Goal: Find specific page/section: Find specific page/section

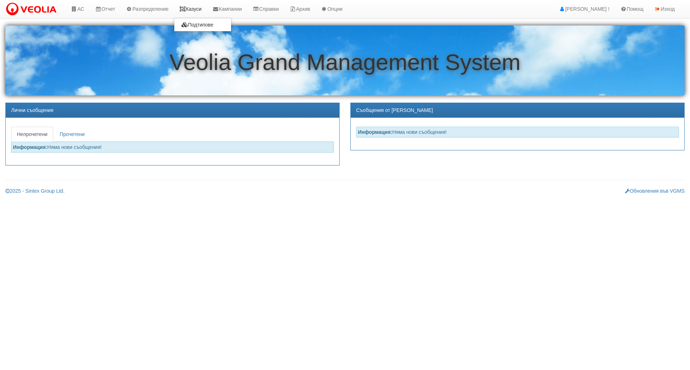
click at [202, 8] on link "Казуси" at bounding box center [190, 9] width 33 height 18
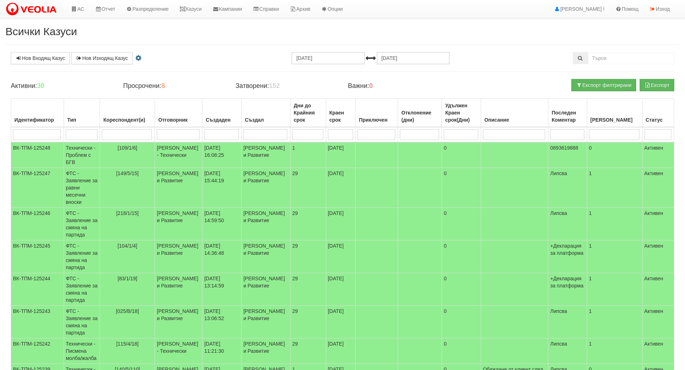
click at [87, 138] on input "search" at bounding box center [82, 134] width 32 height 11
type input "тех"
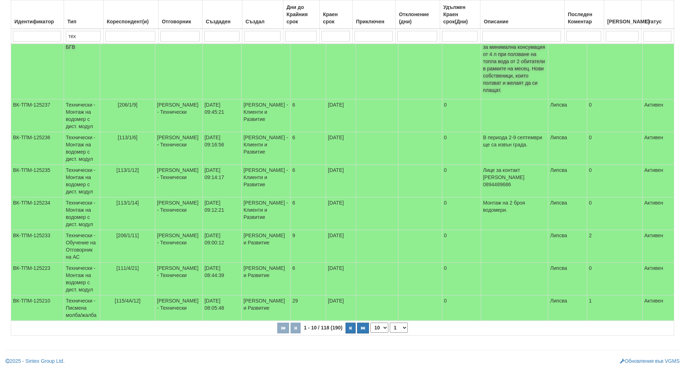
scroll to position [174, 0]
type input "тех"
click at [350, 328] on icon "button" at bounding box center [350, 329] width 2 height 4
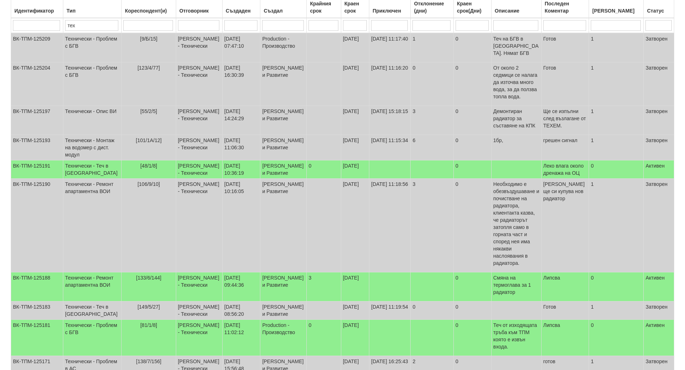
scroll to position [159, 0]
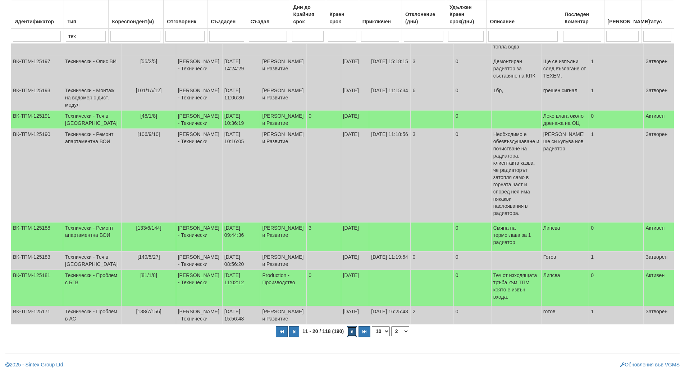
click at [351, 330] on icon "button" at bounding box center [352, 332] width 2 height 4
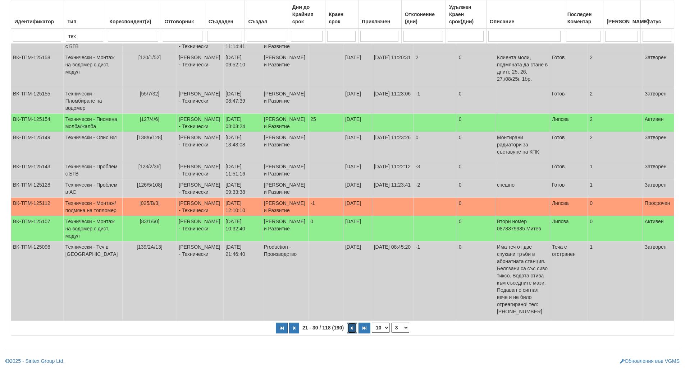
click at [351, 331] on icon "button" at bounding box center [352, 329] width 2 height 4
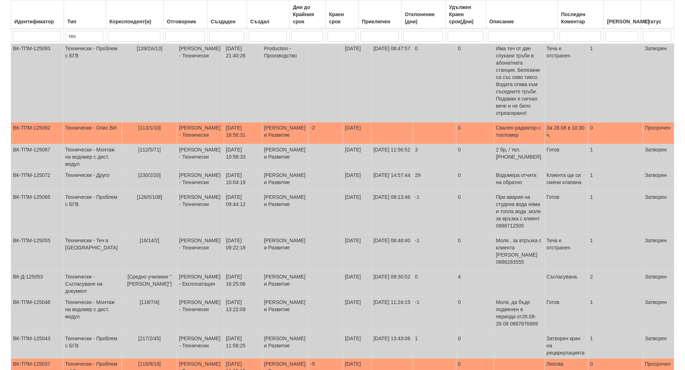
scroll to position [174, 0]
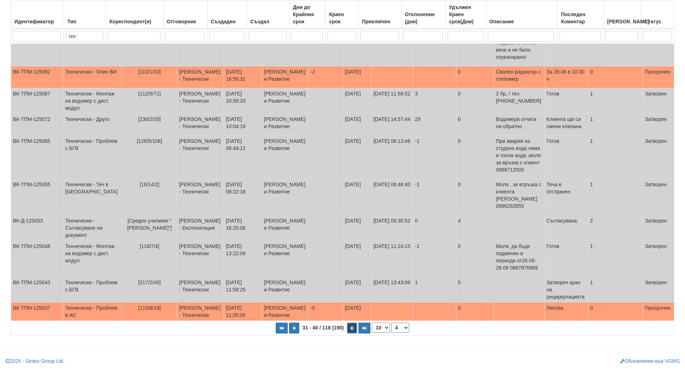
click at [351, 331] on icon "button" at bounding box center [352, 329] width 2 height 4
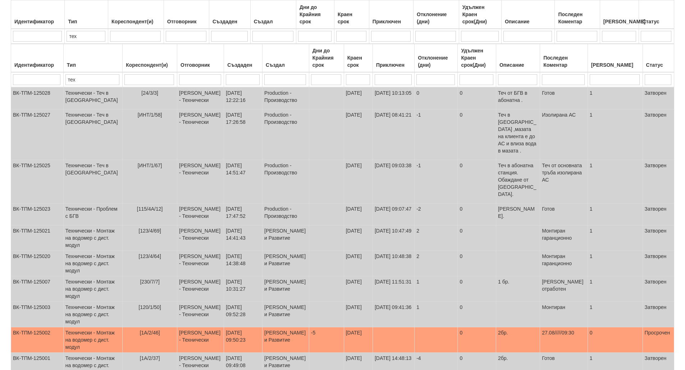
scroll to position [123, 0]
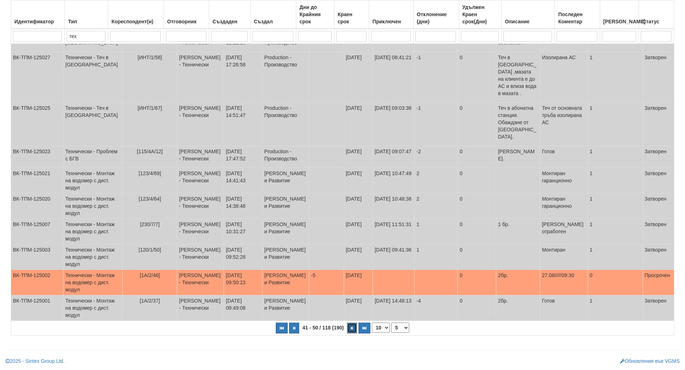
click at [351, 331] on icon "button" at bounding box center [352, 329] width 2 height 4
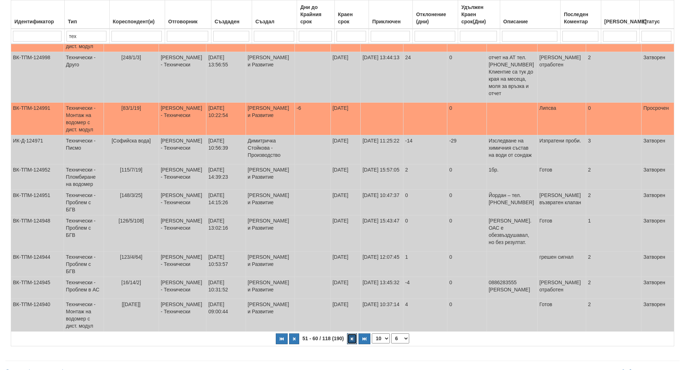
click at [351, 337] on icon "button" at bounding box center [352, 339] width 2 height 4
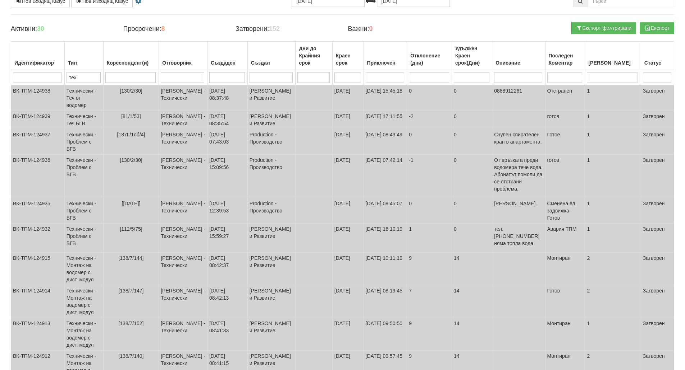
scroll to position [112, 0]
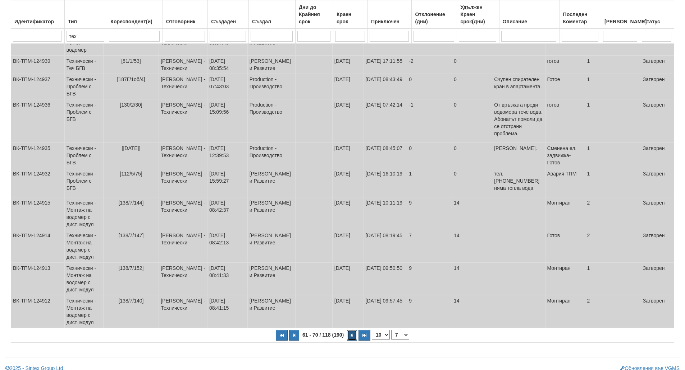
click at [351, 334] on icon "button" at bounding box center [352, 336] width 2 height 4
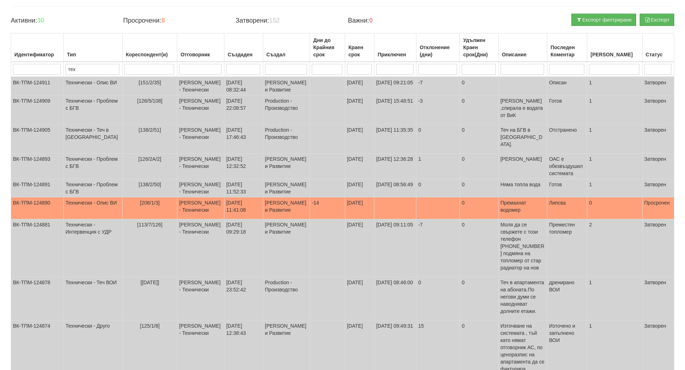
scroll to position [0, 0]
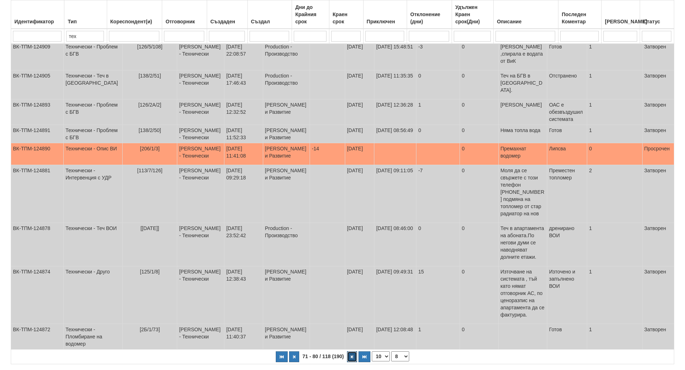
click at [351, 355] on icon "button" at bounding box center [352, 357] width 2 height 4
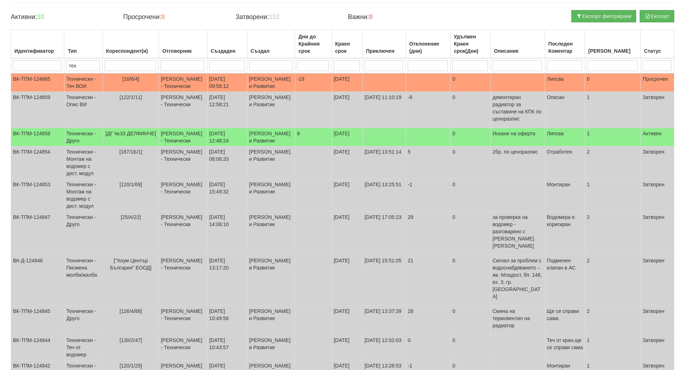
scroll to position [116, 0]
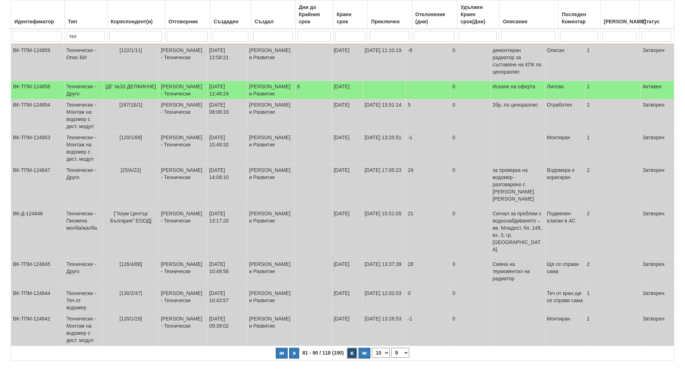
click at [351, 352] on icon "button" at bounding box center [352, 354] width 2 height 4
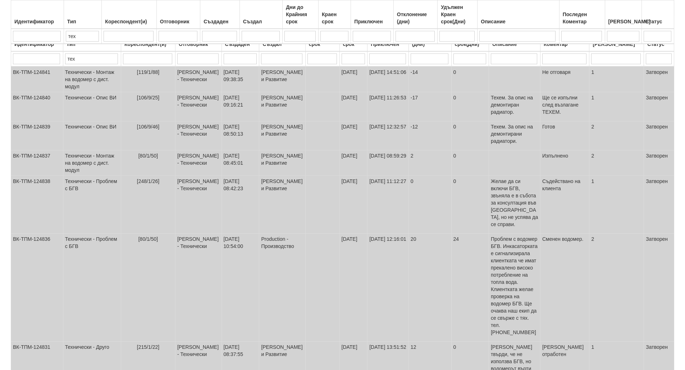
scroll to position [144, 0]
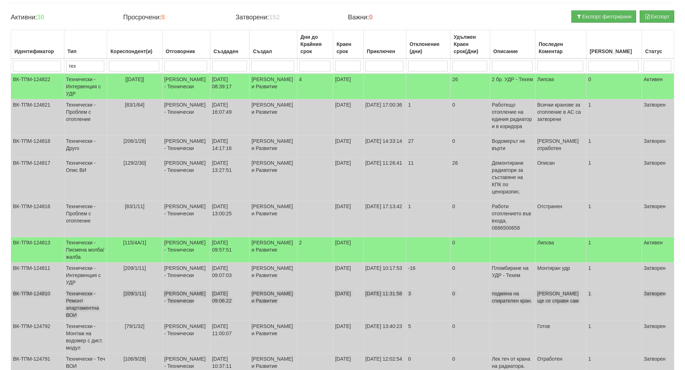
scroll to position [0, 0]
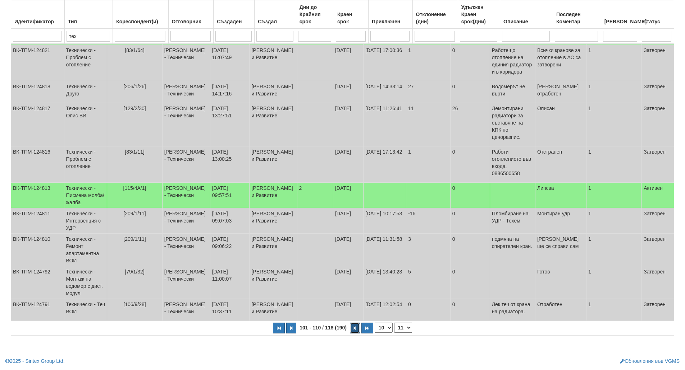
click at [355, 330] on button "button" at bounding box center [355, 328] width 10 height 11
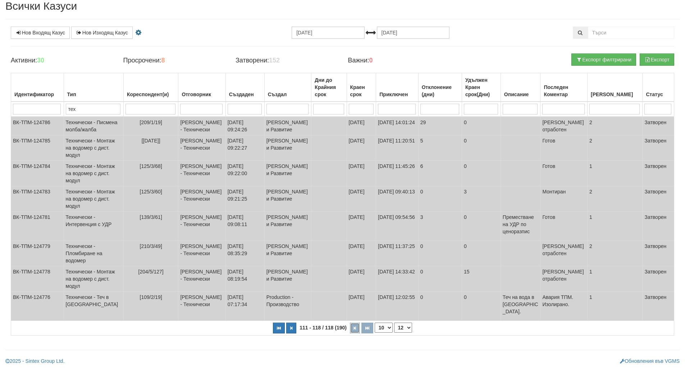
scroll to position [61, 0]
click at [278, 327] on icon "button" at bounding box center [279, 329] width 4 height 4
select select "1"
